Goal: Task Accomplishment & Management: Manage account settings

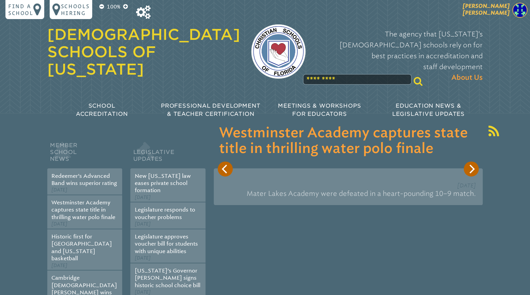
click at [493, 11] on span "[PERSON_NAME]" at bounding box center [486, 9] width 47 height 13
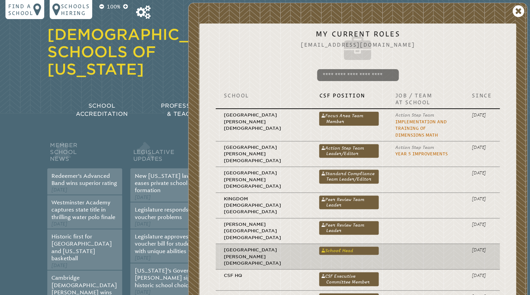
click at [320, 246] on link "School Head" at bounding box center [349, 250] width 60 height 8
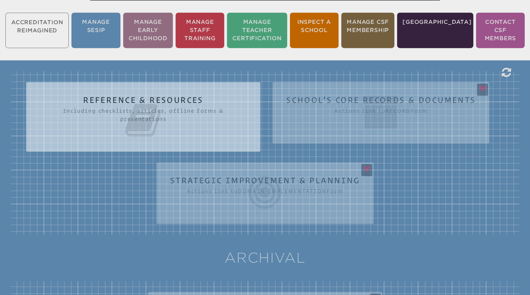
scroll to position [179, 0]
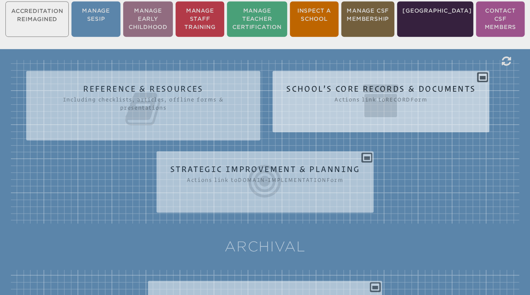
click at [395, 82] on icon at bounding box center [381, 101] width 190 height 38
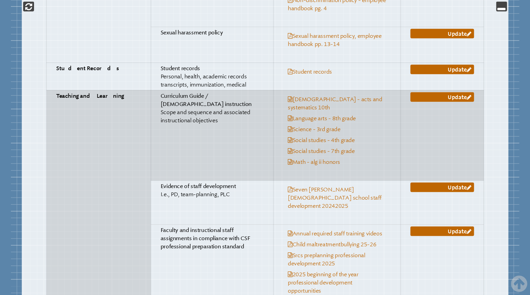
scroll to position [1680, 0]
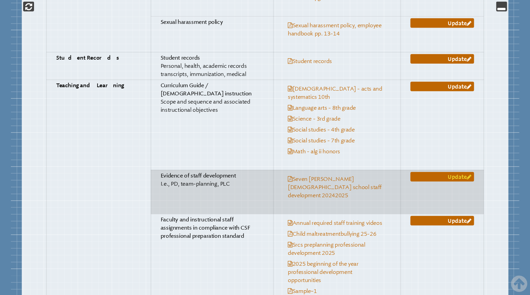
click at [442, 172] on link "Update" at bounding box center [443, 177] width 64 height 10
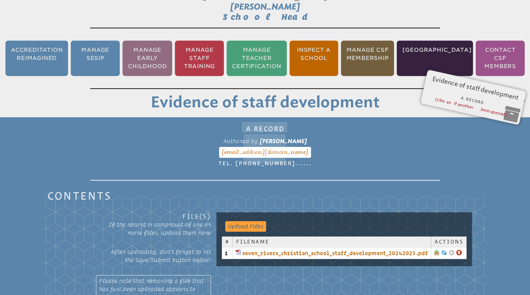
scroll to position [113, 0]
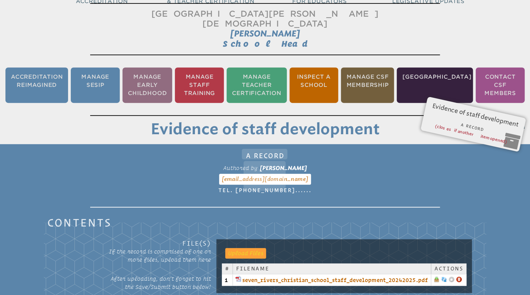
click at [251, 248] on input "file" at bounding box center [242, 253] width 34 height 10
type input "**********"
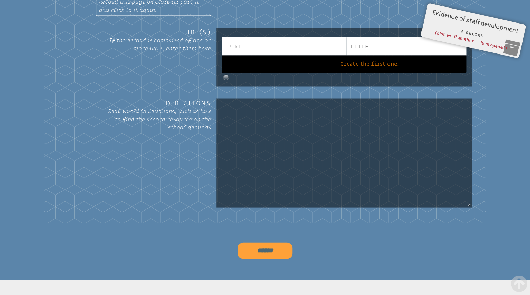
scroll to position [470, 0]
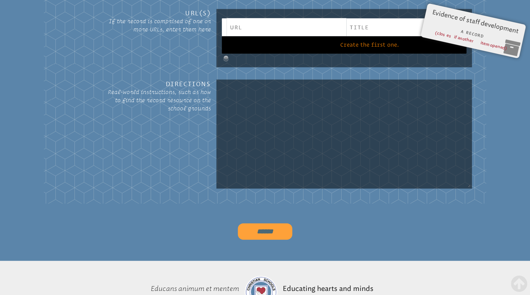
click at [266, 223] on input "******" at bounding box center [265, 231] width 54 height 16
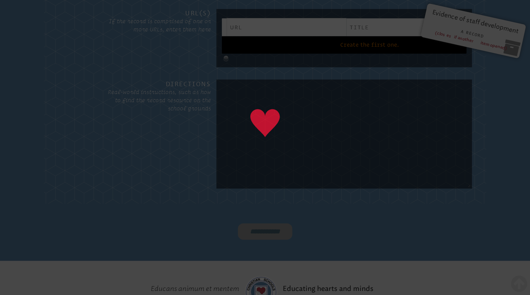
type input "******"
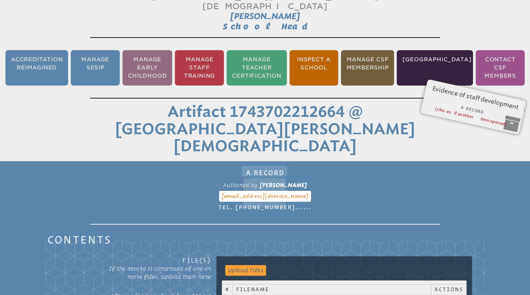
scroll to position [94, 0]
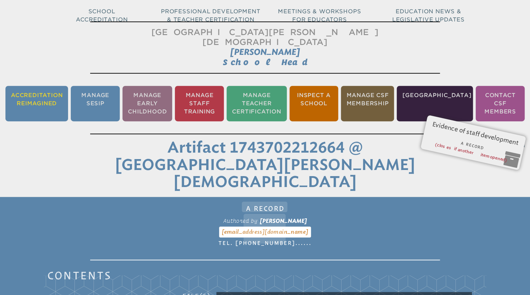
click at [33, 86] on li "Accreditation Reimagined" at bounding box center [36, 103] width 63 height 35
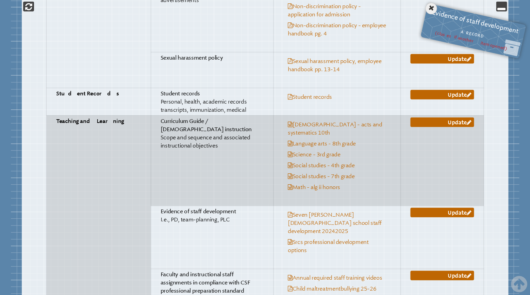
scroll to position [1650, 0]
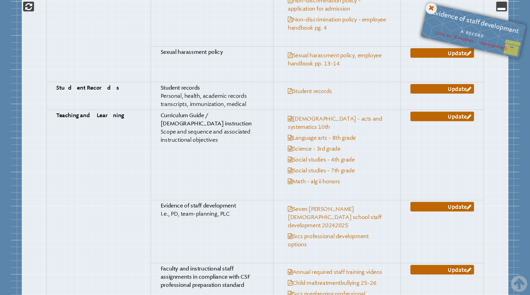
click at [433, 10] on icon at bounding box center [432, 8] width 14 height 14
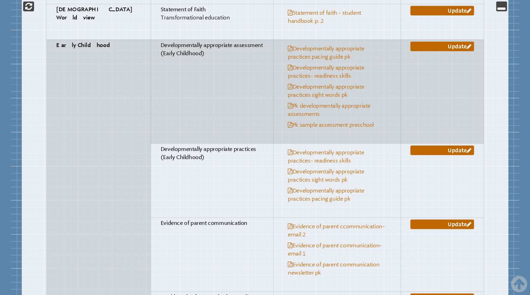
scroll to position [2329, 0]
